Goal: Information Seeking & Learning: Learn about a topic

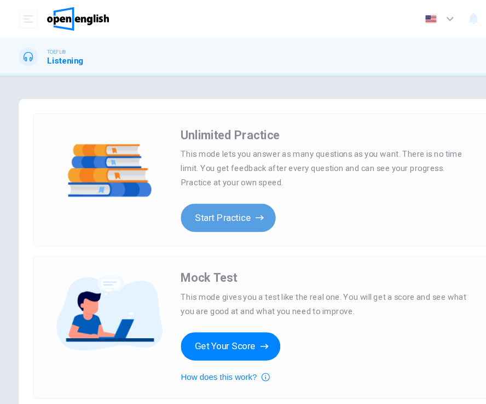
click at [226, 203] on button "Start Practice" at bounding box center [212, 202] width 88 height 26
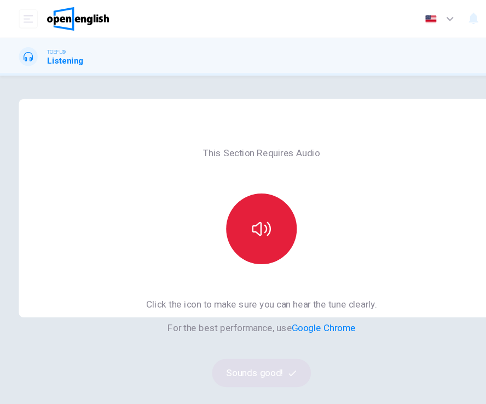
click at [220, 207] on button "button" at bounding box center [243, 213] width 66 height 66
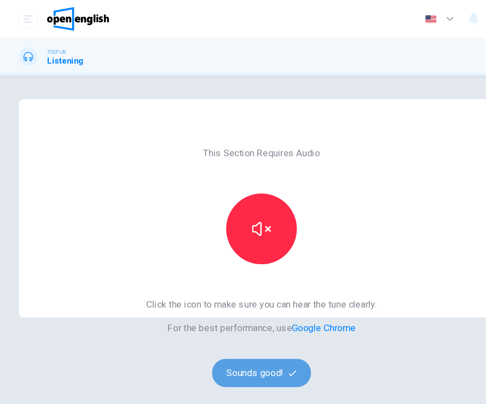
click at [273, 344] on icon "button" at bounding box center [271, 345] width 7 height 5
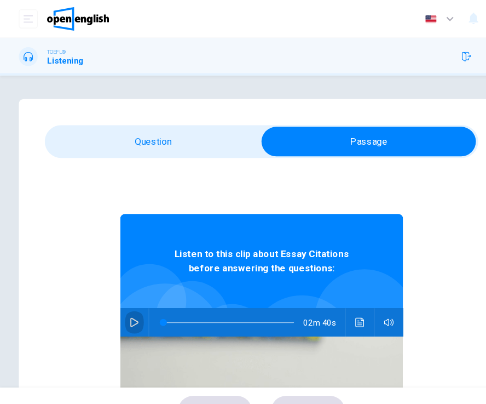
click at [126, 303] on icon "button" at bounding box center [124, 299] width 9 height 9
click at [147, 300] on div at bounding box center [210, 299] width 143 height 26
click at [152, 300] on span at bounding box center [213, 298] width 122 height 15
click at [149, 300] on span at bounding box center [151, 299] width 7 height 7
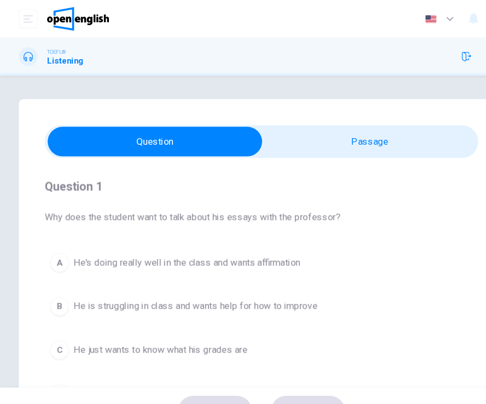
click at [413, 220] on div "Question 1 Why does the student want to talk about his essays with the professo…" at bounding box center [243, 272] width 403 height 250
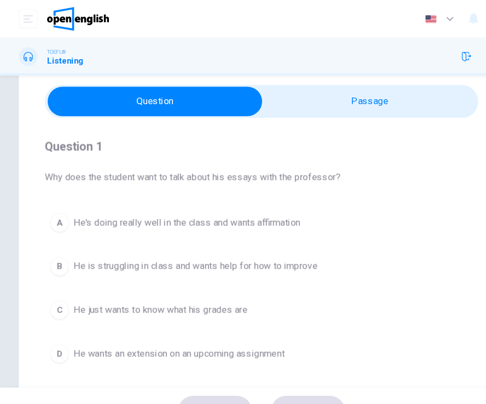
scroll to position [34, 0]
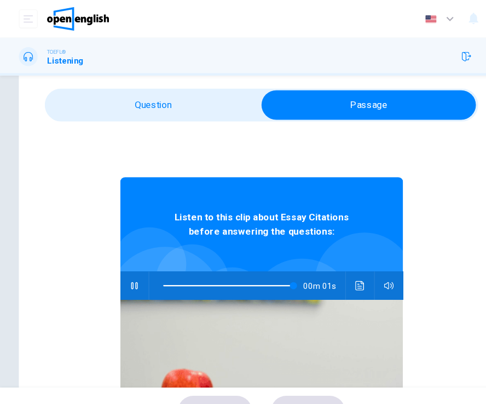
type input "*"
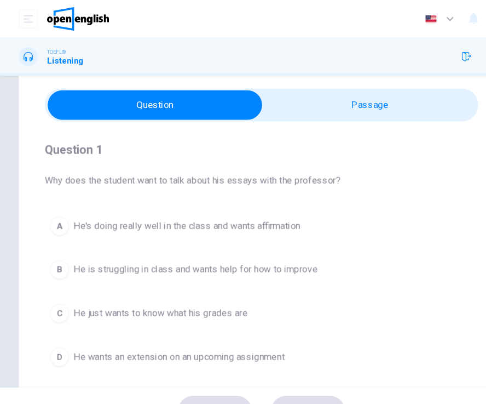
click at [424, 169] on span "Why does the student want to talk about his essays with the professor?" at bounding box center [243, 167] width 403 height 13
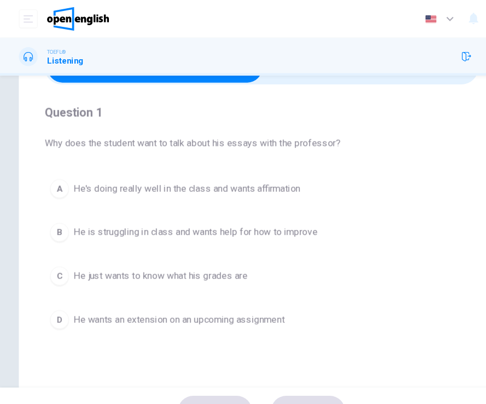
scroll to position [70, 0]
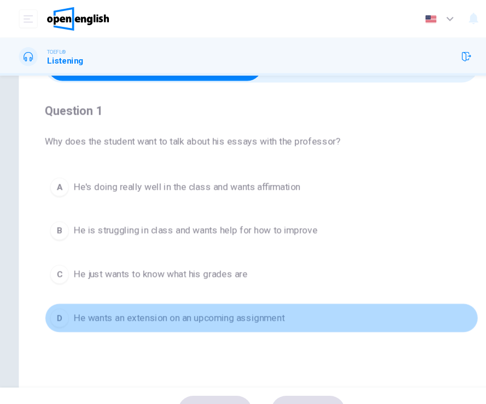
click at [244, 293] on span "He wants an extension on an upcoming assignment" at bounding box center [166, 295] width 196 height 13
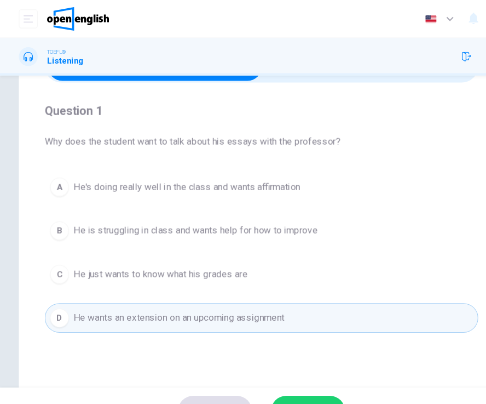
click at [303, 331] on div "Question 1 Why does the student want to talk about his essays with the professo…" at bounding box center [243, 242] width 451 height 440
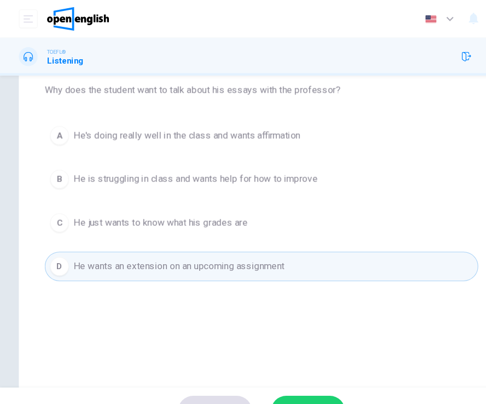
scroll to position [123, 0]
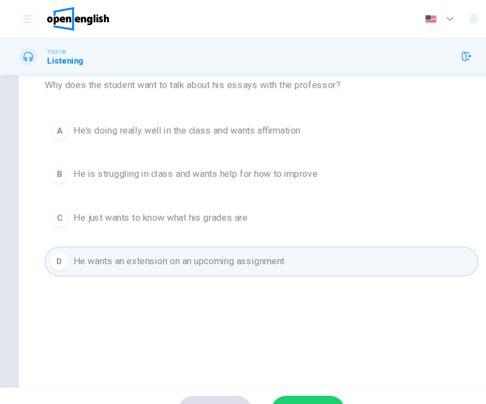
click at [267, 163] on span "He is struggling in class and wants help for how to improve" at bounding box center [181, 161] width 227 height 13
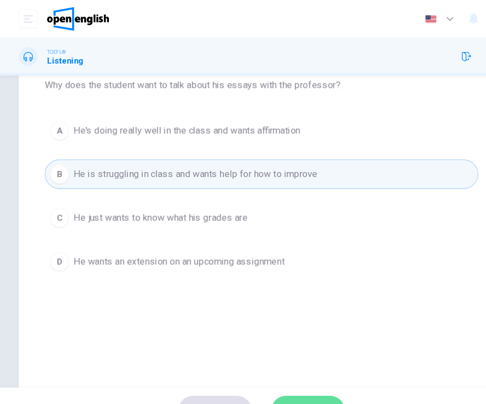
click at [281, 371] on button "SUBMIT" at bounding box center [286, 381] width 69 height 28
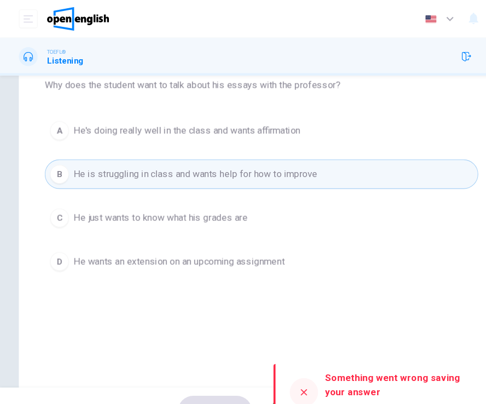
click at [361, 301] on div "Question 1 Why does the student want to talk about his essays with the professo…" at bounding box center [243, 189] width 451 height 440
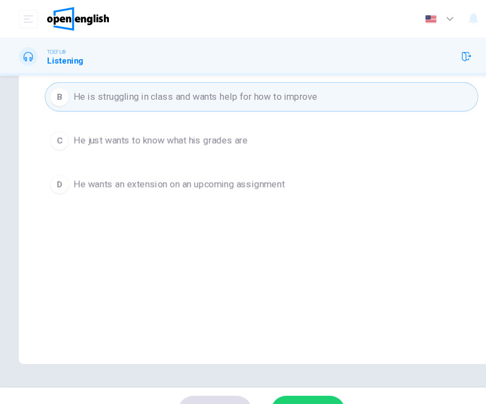
click at [287, 371] on button "SUBMIT" at bounding box center [286, 381] width 69 height 28
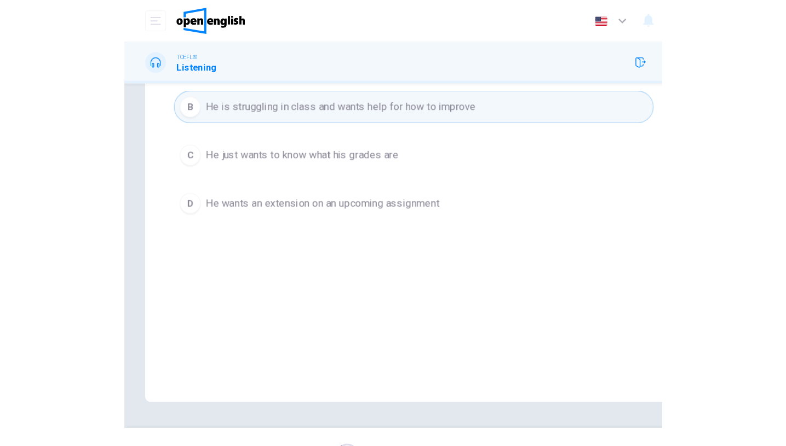
scroll to position [194, 0]
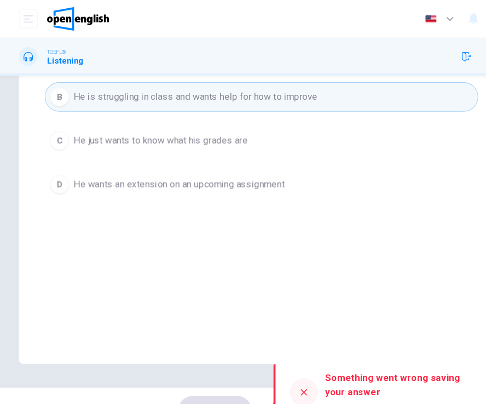
click at [289, 356] on div at bounding box center [282, 364] width 26 height 26
click at [287, 363] on div at bounding box center [282, 364] width 26 height 26
click at [279, 359] on div at bounding box center [282, 364] width 26 height 26
click at [310, 278] on div "Question 1 Why does the student want to talk about his essays with the professo…" at bounding box center [243, 118] width 451 height 440
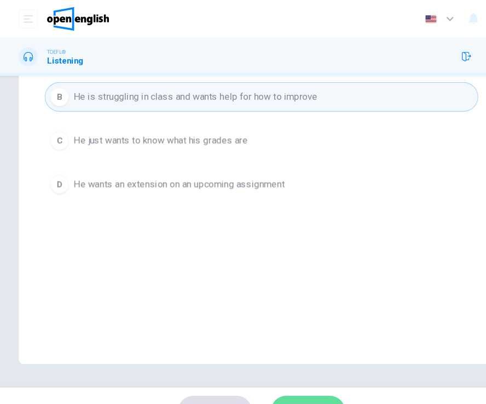
click at [288, 367] on button "SUBMIT" at bounding box center [286, 381] width 69 height 28
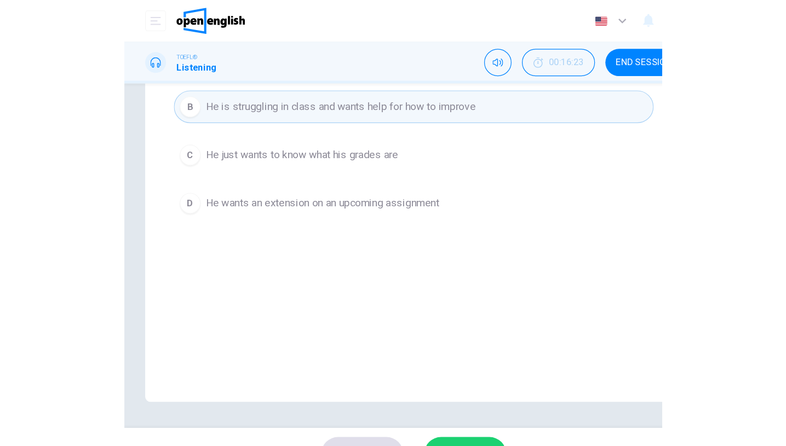
scroll to position [92, 0]
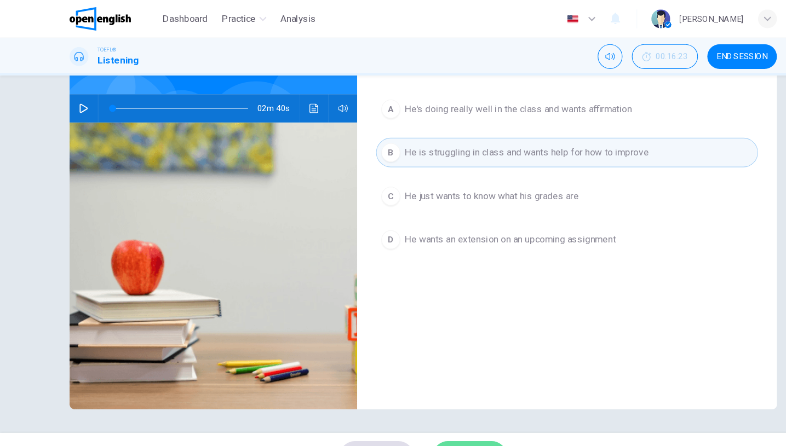
click at [456, 411] on button "SUBMIT" at bounding box center [436, 424] width 69 height 28
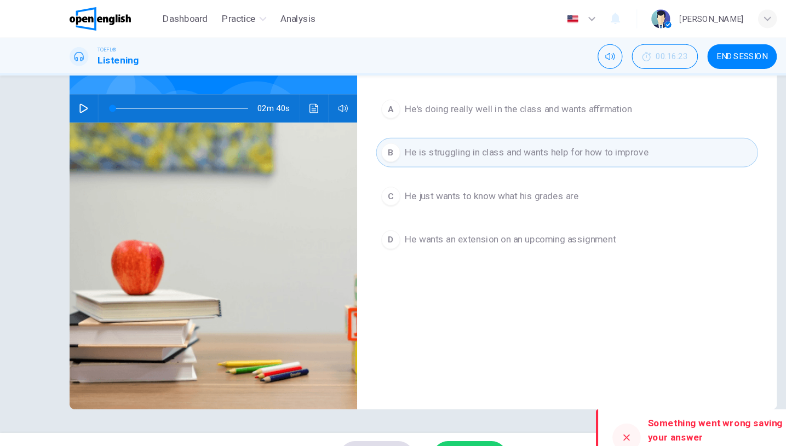
click at [456, 411] on button "SUBMIT" at bounding box center [436, 424] width 69 height 28
click at [439, 178] on span "He just wants to know what his grades are" at bounding box center [457, 182] width 162 height 13
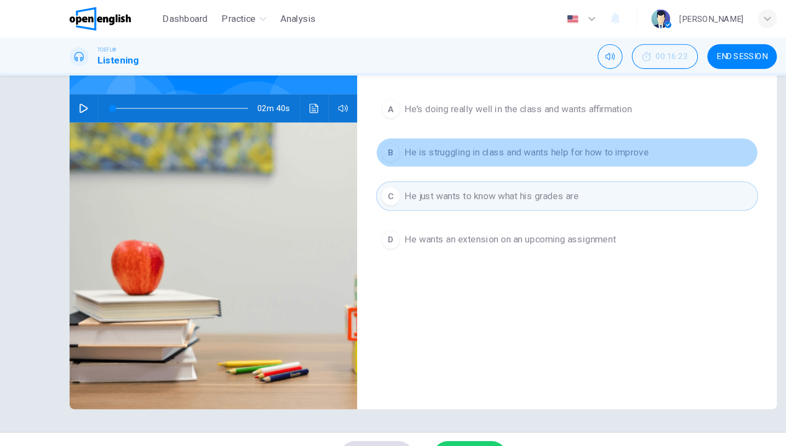
click at [442, 147] on span "He is struggling in class and wants help for how to improve" at bounding box center [489, 141] width 227 height 13
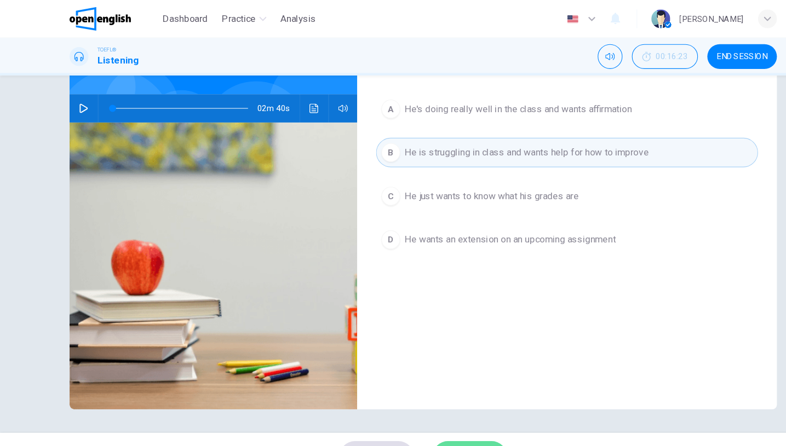
click at [427, 413] on button "SUBMIT" at bounding box center [436, 424] width 69 height 28
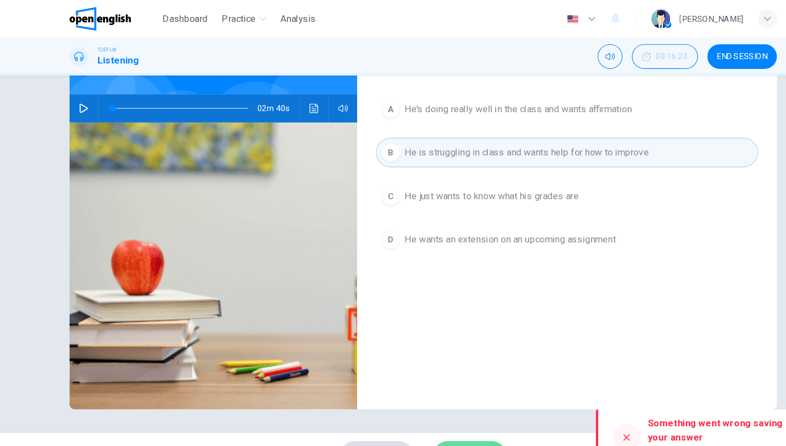
click at [427, 413] on button "SUBMIT" at bounding box center [436, 424] width 69 height 28
click at [427, 413] on div "SKIP SUBMIT" at bounding box center [393, 424] width 786 height 44
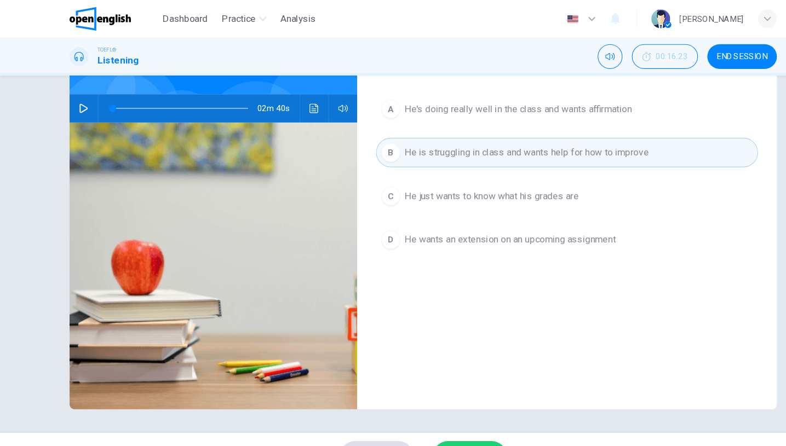
click at [427, 413] on button "SUBMIT" at bounding box center [436, 424] width 69 height 28
click at [427, 413] on div "Processing your response..." at bounding box center [393, 424] width 786 height 44
click at [427, 413] on button "SUBMIT" at bounding box center [436, 424] width 69 height 28
click at [427, 413] on div "SKIP SUBMIT" at bounding box center [393, 424] width 786 height 44
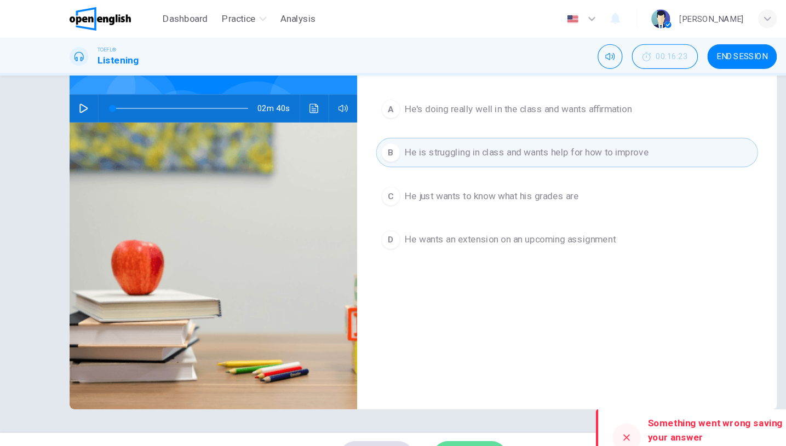
click at [427, 413] on button "SUBMIT" at bounding box center [436, 424] width 69 height 28
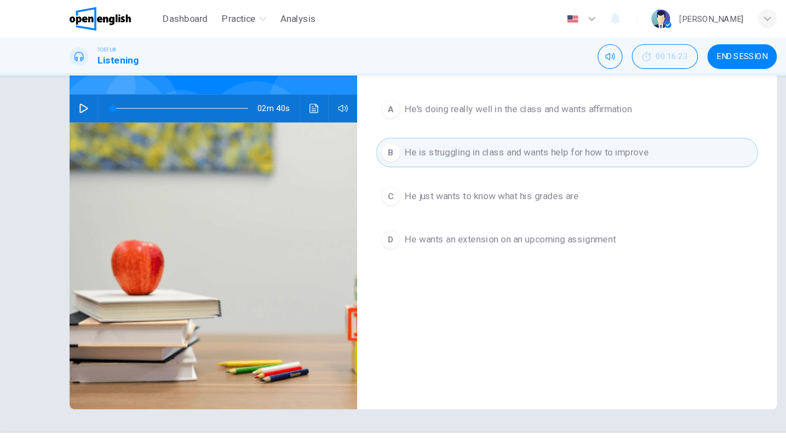
click at [427, 413] on div "Processing your response..." at bounding box center [393, 424] width 786 height 44
click at [427, 413] on button "SUBMIT" at bounding box center [436, 424] width 69 height 28
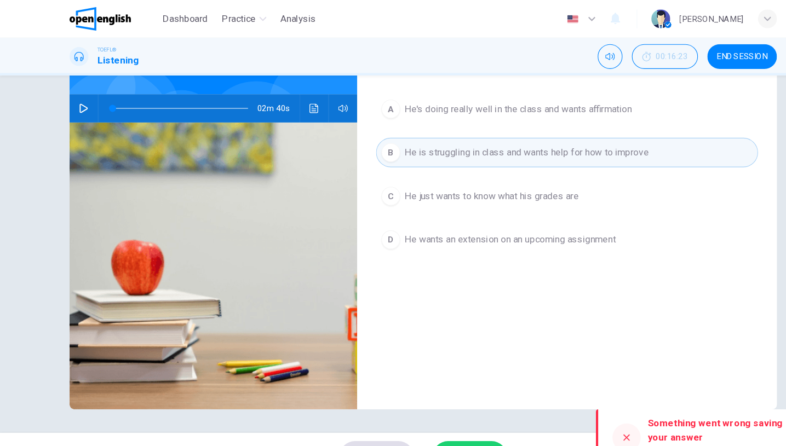
click at [565, 273] on div "Question 1 Why does the student want to talk about his essays with the professo…" at bounding box center [527, 190] width 390 height 381
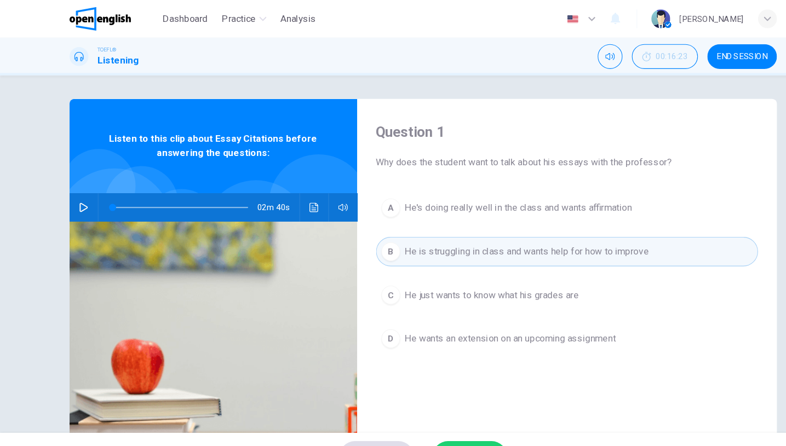
scroll to position [0, 0]
click at [453, 236] on span "He is struggling in class and wants help for how to improve" at bounding box center [489, 233] width 227 height 13
click at [453, 314] on span "He wants an extension on an upcoming assignment" at bounding box center [474, 314] width 196 height 13
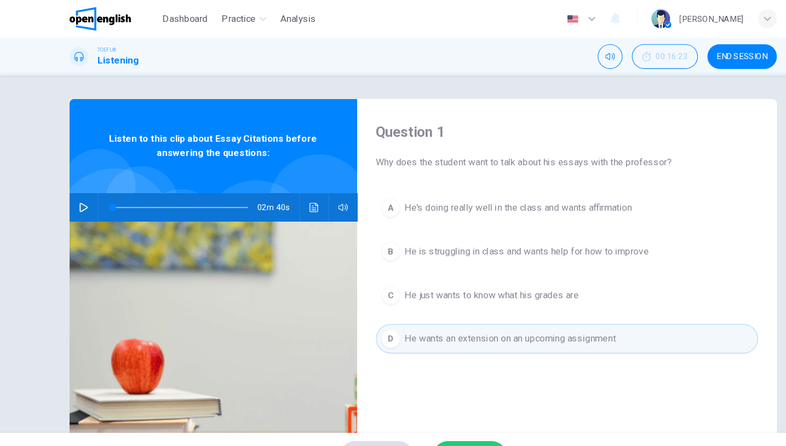
click at [486, 198] on span "He's doing really well in the class and wants affirmation" at bounding box center [481, 193] width 211 height 13
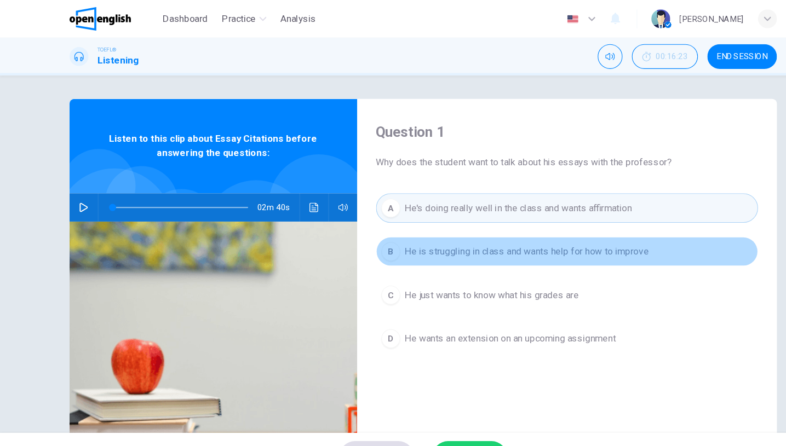
click at [480, 227] on span "He is struggling in class and wants help for how to improve" at bounding box center [489, 233] width 227 height 13
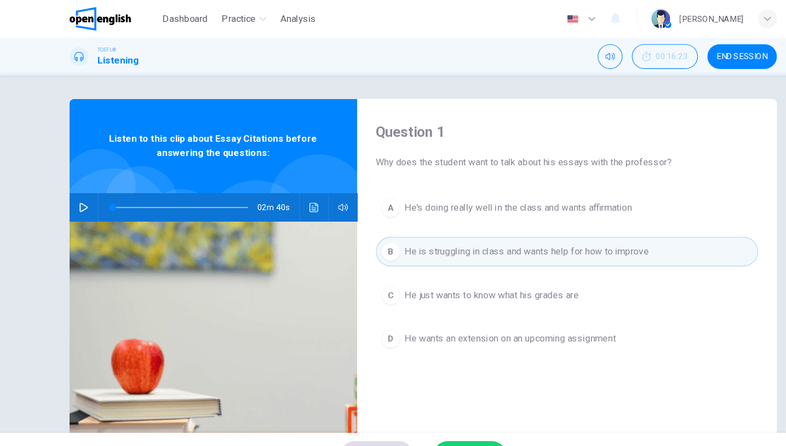
click at [439, 412] on button "SUBMIT" at bounding box center [436, 424] width 69 height 28
click at [439, 412] on div "SKIP SUBMIT" at bounding box center [393, 424] width 786 height 44
click at [439, 412] on button "SUBMIT" at bounding box center [436, 424] width 69 height 28
click at [439, 412] on div "Processing your response..." at bounding box center [393, 424] width 786 height 44
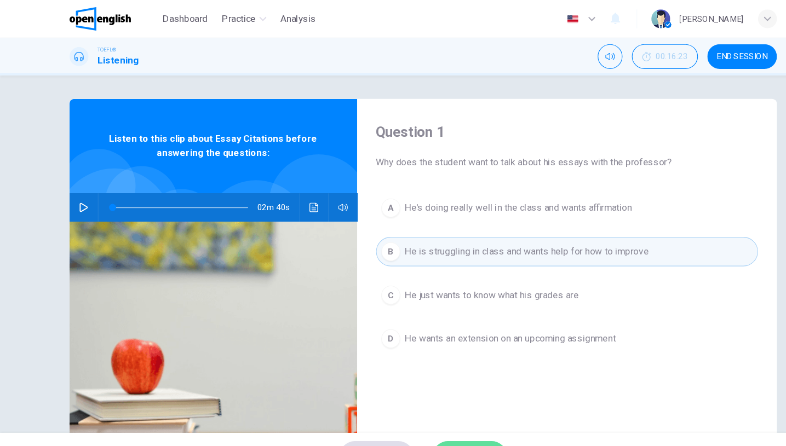
click at [439, 412] on button "SUBMIT" at bounding box center [436, 424] width 69 height 28
click at [439, 412] on div "SKIP SUBMIT" at bounding box center [393, 424] width 786 height 44
click at [439, 412] on button "SUBMIT" at bounding box center [436, 424] width 69 height 28
click at [439, 412] on div "Processing your response..." at bounding box center [393, 424] width 786 height 44
click at [197, 19] on button "Dashboard" at bounding box center [172, 18] width 50 height 20
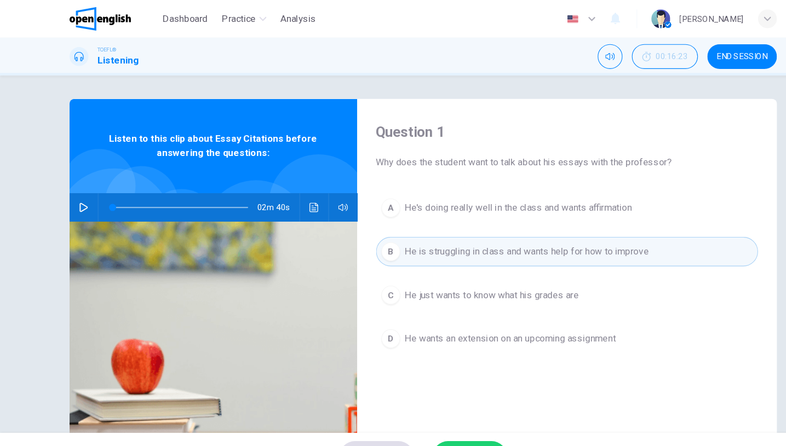
click at [450, 413] on button "SUBMIT" at bounding box center [436, 424] width 69 height 28
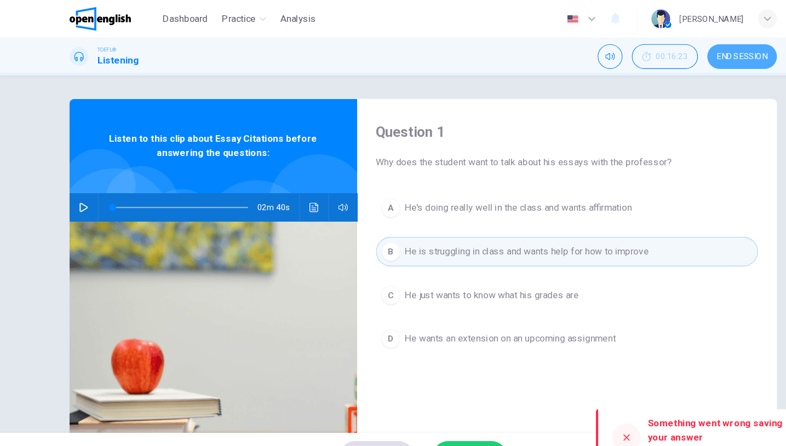
click at [680, 57] on button "END SESSION" at bounding box center [689, 52] width 65 height 23
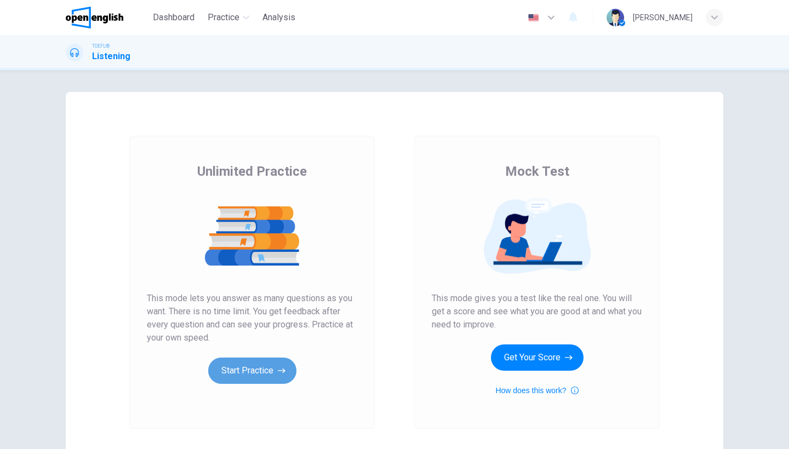
click at [267, 370] on button "Start Practice" at bounding box center [252, 371] width 88 height 26
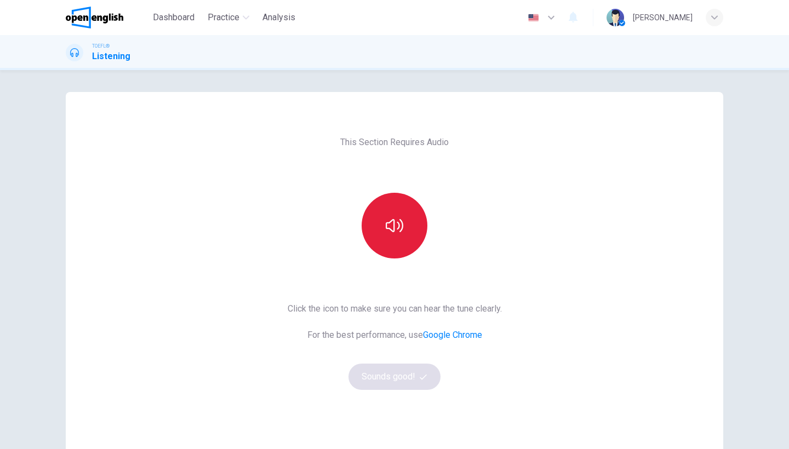
click at [393, 222] on icon "button" at bounding box center [395, 226] width 18 height 18
click at [405, 382] on button "Sounds good!" at bounding box center [394, 377] width 92 height 26
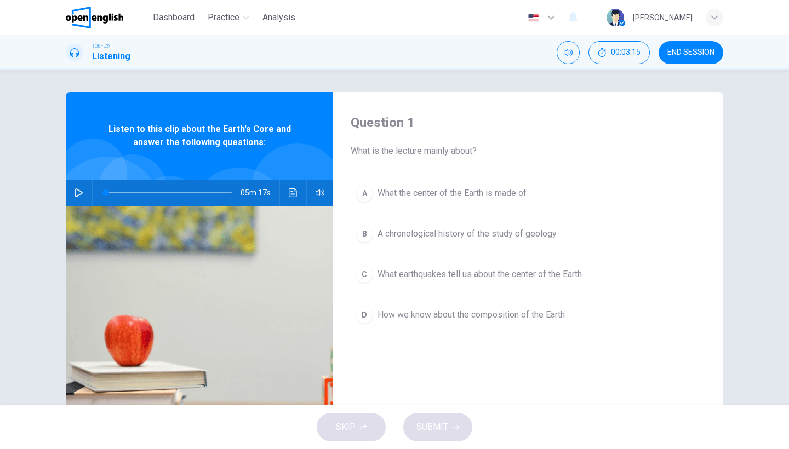
click at [74, 195] on icon "button" at bounding box center [78, 192] width 9 height 9
click at [298, 204] on div "05m 14s" at bounding box center [199, 193] width 267 height 26
click at [298, 199] on button "Click to see the audio transcription" at bounding box center [293, 193] width 18 height 26
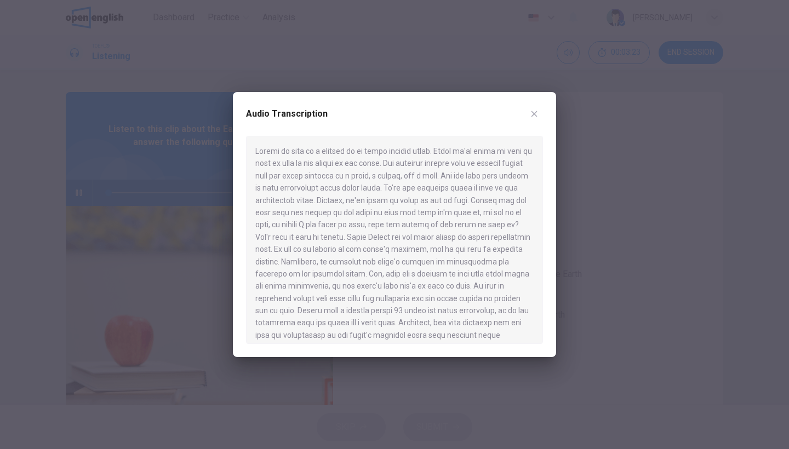
drag, startPoint x: 538, startPoint y: 156, endPoint x: 539, endPoint y: 164, distance: 8.8
click at [539, 164] on div at bounding box center [394, 240] width 297 height 208
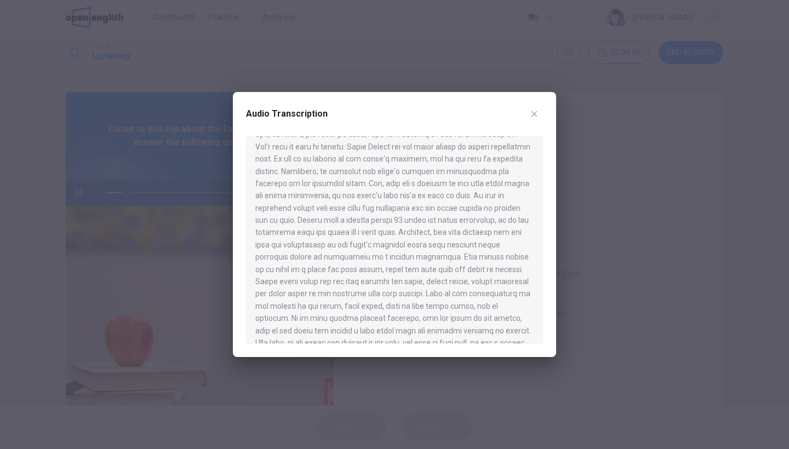
scroll to position [92, 0]
click at [538, 112] on button "button" at bounding box center [534, 114] width 18 height 18
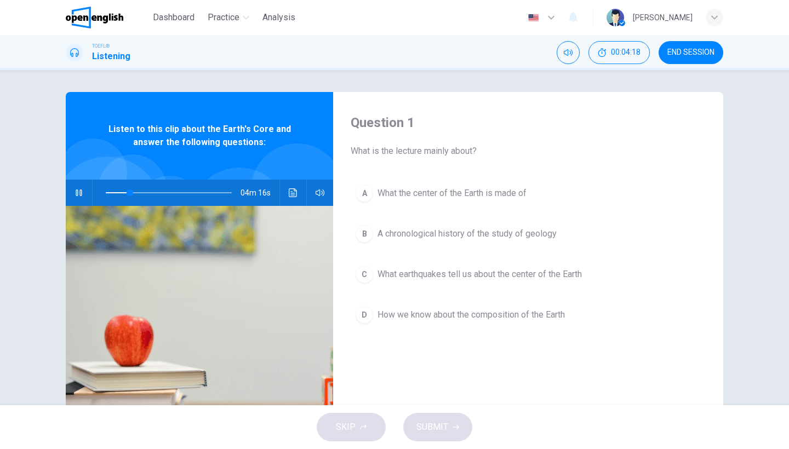
click at [71, 194] on button "button" at bounding box center [79, 193] width 18 height 26
drag, startPoint x: 124, startPoint y: 196, endPoint x: 102, endPoint y: 196, distance: 21.9
click at [102, 196] on span at bounding box center [105, 192] width 7 height 7
click at [77, 195] on icon "button" at bounding box center [79, 192] width 8 height 9
click at [289, 195] on icon "Click to see the audio transcription" at bounding box center [293, 192] width 8 height 9
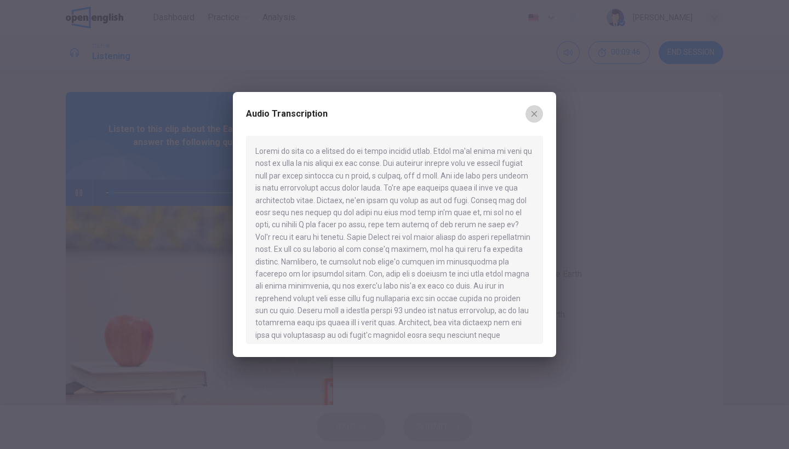
click at [537, 115] on icon "button" at bounding box center [534, 114] width 9 height 9
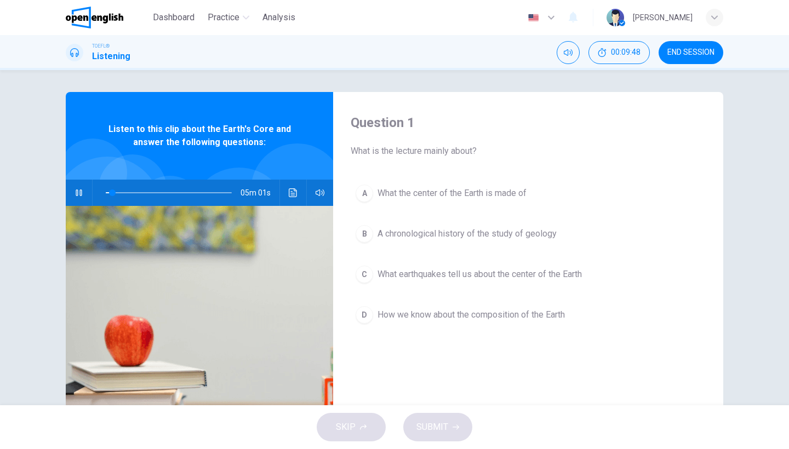
click at [79, 195] on icon "button" at bounding box center [79, 192] width 6 height 7
click at [105, 194] on span at bounding box center [105, 192] width 7 height 7
click at [80, 194] on icon "button" at bounding box center [78, 192] width 9 height 9
click at [289, 193] on icon "Click to see the audio transcription" at bounding box center [293, 192] width 9 height 9
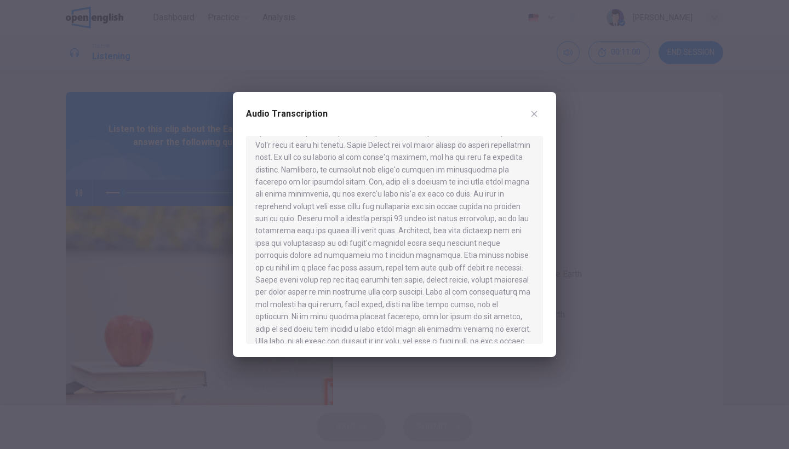
scroll to position [94, 0]
click at [534, 114] on icon "button" at bounding box center [534, 114] width 6 height 6
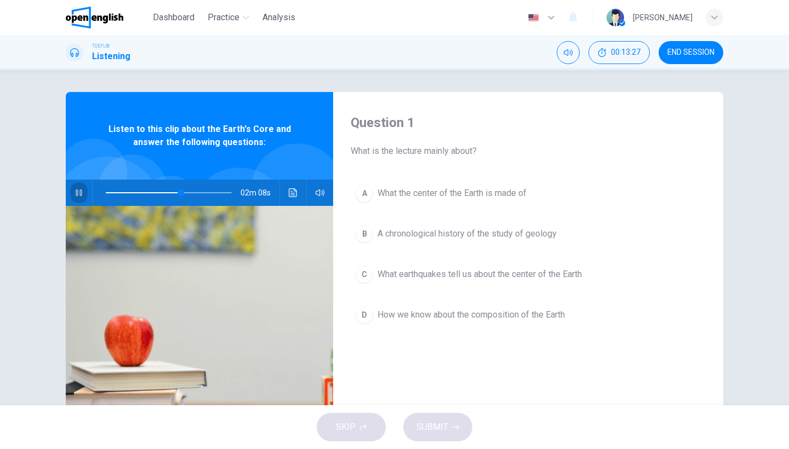
click at [84, 194] on button "button" at bounding box center [79, 193] width 18 height 26
click at [106, 193] on span at bounding box center [143, 192] width 75 height 1
click at [81, 189] on icon "button" at bounding box center [78, 192] width 9 height 9
click at [289, 198] on button "Click to see the audio transcription" at bounding box center [293, 193] width 18 height 26
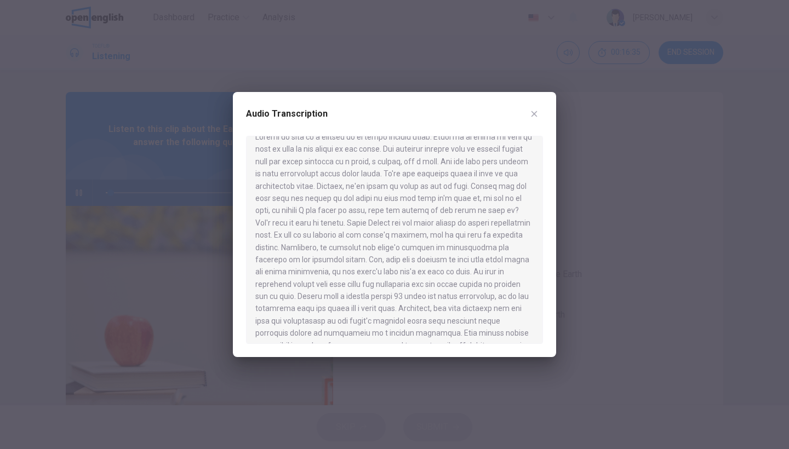
scroll to position [25, 0]
drag, startPoint x: 539, startPoint y: 162, endPoint x: 537, endPoint y: 172, distance: 10.6
click at [537, 172] on div at bounding box center [394, 240] width 297 height 208
drag, startPoint x: 537, startPoint y: 172, endPoint x: 536, endPoint y: 187, distance: 14.8
click at [536, 187] on div at bounding box center [394, 240] width 297 height 208
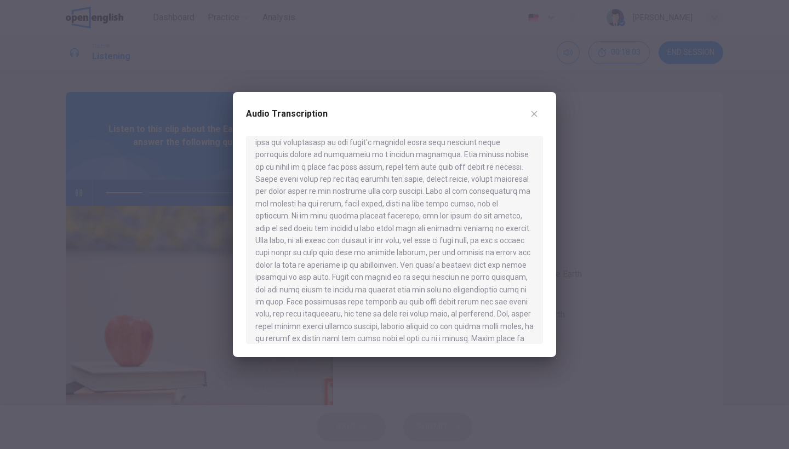
scroll to position [198, 0]
click at [534, 118] on button "button" at bounding box center [534, 114] width 18 height 18
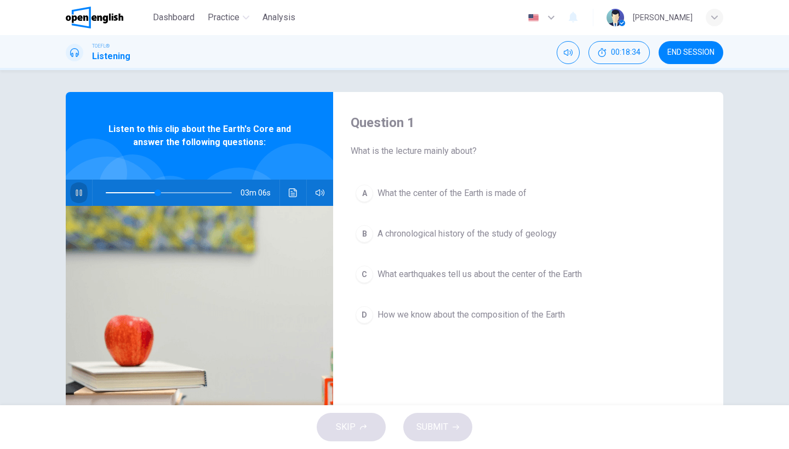
click at [72, 188] on button "button" at bounding box center [79, 193] width 18 height 26
type input "**"
